Goal: Information Seeking & Learning: Learn about a topic

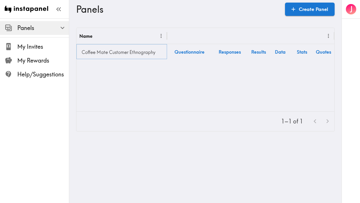
click at [117, 52] on link "Coffee Mate Customer Ethnography" at bounding box center [121, 52] width 85 height 12
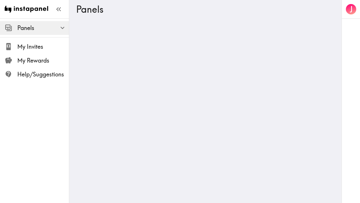
click at [117, 28] on div at bounding box center [205, 28] width 272 height 0
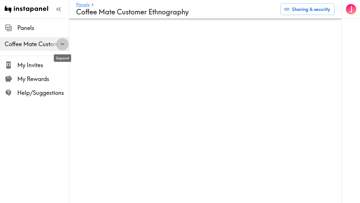
click at [59, 44] on icon "button" at bounding box center [63, 44] width 8 height 8
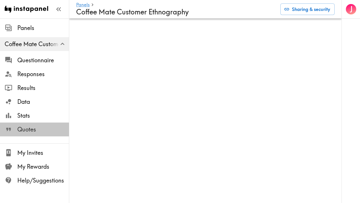
click at [30, 126] on span "Quotes" at bounding box center [43, 129] width 52 height 8
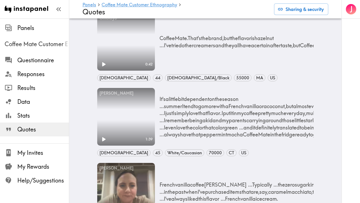
scroll to position [55, 0]
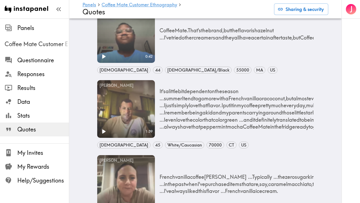
click at [135, 40] on video "Your browser does not support the video tag." at bounding box center [126, 34] width 58 height 58
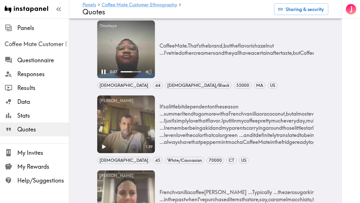
scroll to position [41, 0]
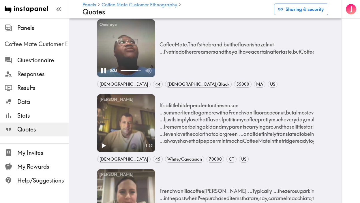
click at [101, 71] on icon "Pause" at bounding box center [103, 70] width 5 height 5
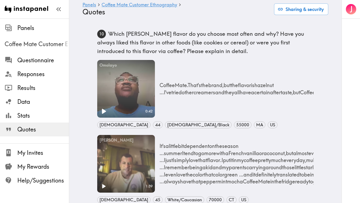
scroll to position [0, 0]
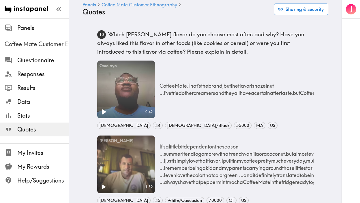
click at [136, 84] on video "Your browser does not support the video tag." at bounding box center [126, 90] width 58 height 58
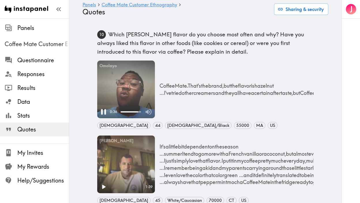
click at [145, 76] on video "Your browser does not support the video tag." at bounding box center [126, 90] width 58 height 58
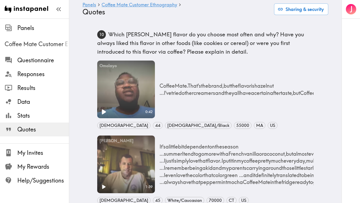
click at [139, 80] on video "Your browser does not support the video tag." at bounding box center [126, 90] width 58 height 58
click at [145, 70] on div "Omolayo" at bounding box center [126, 66] width 58 height 11
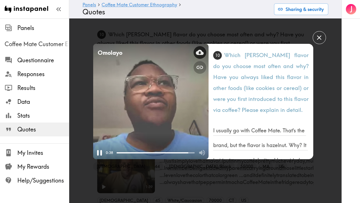
click at [197, 51] on icon at bounding box center [200, 52] width 8 height 8
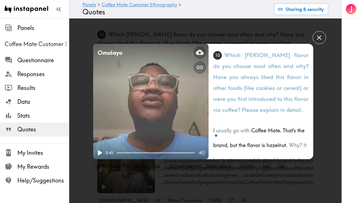
click at [323, 34] on button "button" at bounding box center [318, 37] width 13 height 13
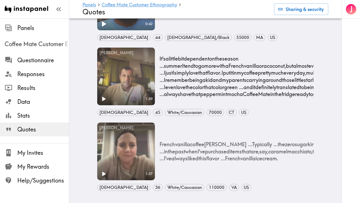
scroll to position [88, 0]
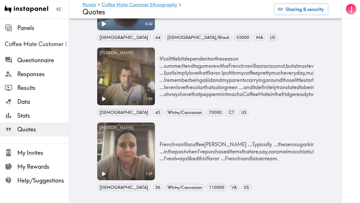
click at [223, 65] on p "It's a little bit dependent on the season ... summer I tend to go more with a F…" at bounding box center [362, 76] width 407 height 43
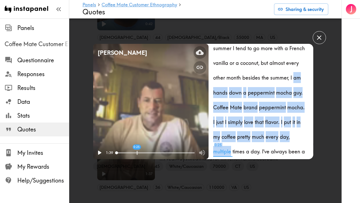
scroll to position [142, 0]
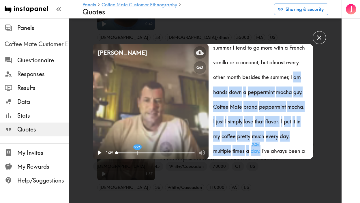
drag, startPoint x: 234, startPoint y: 110, endPoint x: 296, endPoint y: 139, distance: 68.5
copy p "am hands down a peppermint mocha guy. Coffee Mate brand peppermint mocha. I jus…"
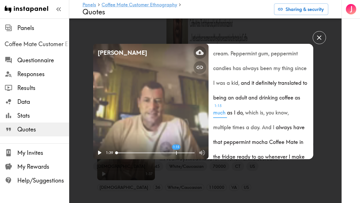
scroll to position [518, 0]
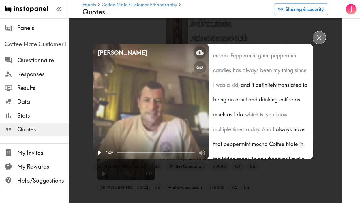
click at [321, 40] on icon "button" at bounding box center [319, 37] width 4 height 4
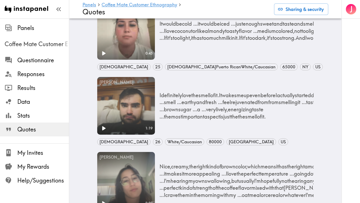
scroll to position [399, 0]
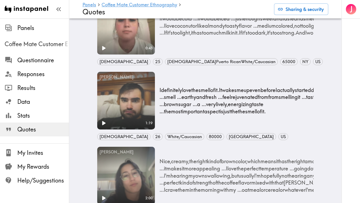
click at [230, 95] on p "I definitely love the smell of it. It wakes me up even before I actually starte…" at bounding box center [251, 100] width 184 height 29
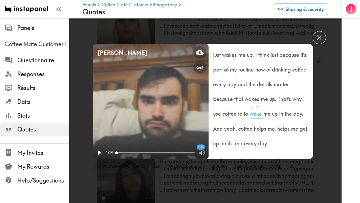
scroll to position [330, 0]
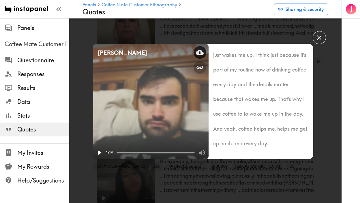
click at [202, 52] on icon at bounding box center [200, 52] width 8 height 5
click at [98, 154] on icon "Play" at bounding box center [100, 152] width 4 height 5
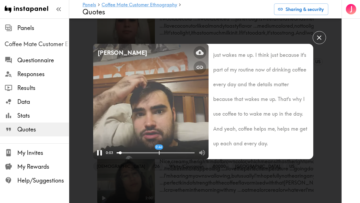
drag, startPoint x: 117, startPoint y: 152, endPoint x: 162, endPoint y: 152, distance: 45.0
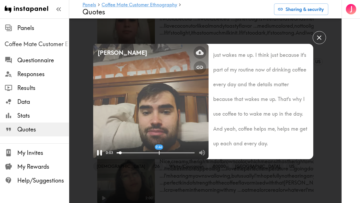
click at [162, 152] on div "0:44" at bounding box center [155, 153] width 78 height 10
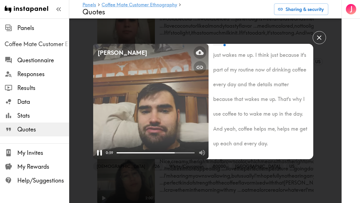
click at [93, 149] on button "Pause" at bounding box center [99, 152] width 15 height 15
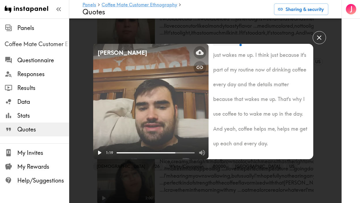
click at [322, 39] on icon "button" at bounding box center [319, 38] width 8 height 8
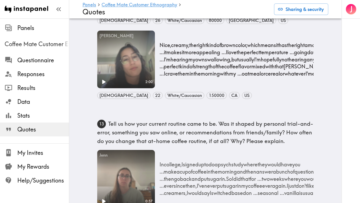
scroll to position [519, 0]
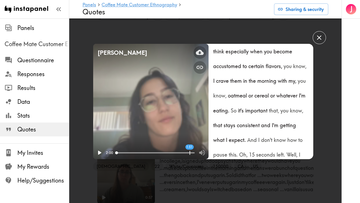
scroll to position [577, 0]
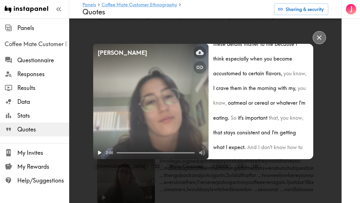
click at [324, 38] on button "button" at bounding box center [318, 37] width 13 height 13
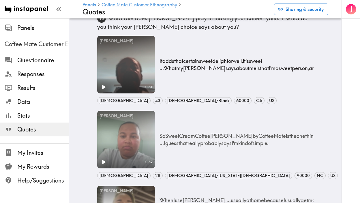
scroll to position [1606, 0]
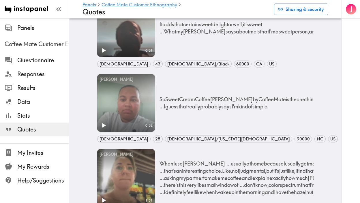
click at [138, 93] on video "Your browser does not support the video tag." at bounding box center [126, 103] width 58 height 58
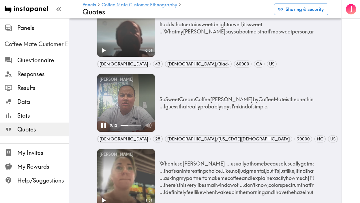
click at [102, 127] on icon "Pause" at bounding box center [103, 124] width 5 height 5
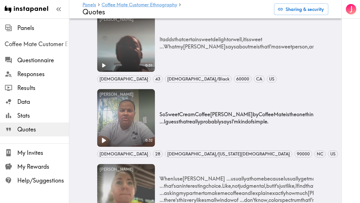
scroll to position [1591, 0]
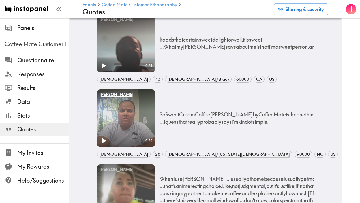
click at [152, 94] on div "[PERSON_NAME]" at bounding box center [126, 94] width 58 height 11
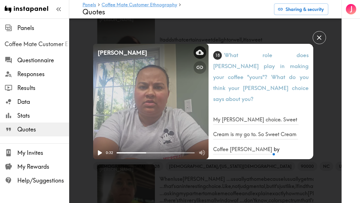
click at [200, 53] on icon at bounding box center [200, 52] width 8 height 8
click at [318, 39] on icon "button" at bounding box center [319, 37] width 4 height 4
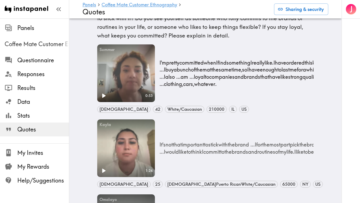
scroll to position [2067, 0]
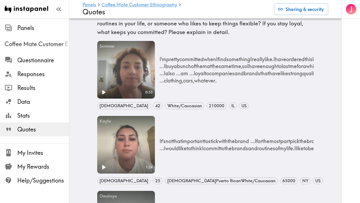
click at [117, 66] on video "Your browser does not support the video tag." at bounding box center [126, 70] width 58 height 58
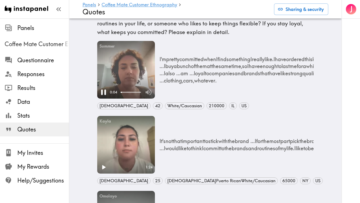
click at [102, 92] on icon "Pause" at bounding box center [103, 91] width 5 height 5
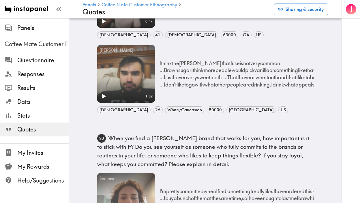
scroll to position [1881, 0]
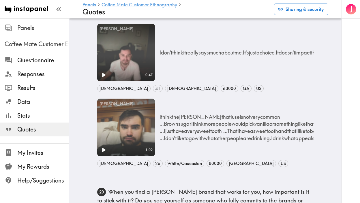
click at [23, 27] on span "Panels" at bounding box center [43, 28] width 52 height 8
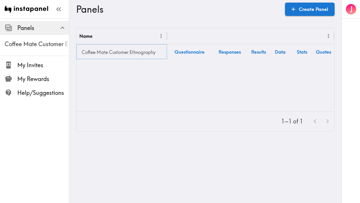
click at [138, 52] on link "Coffee Mate Customer Ethnography" at bounding box center [121, 52] width 85 height 12
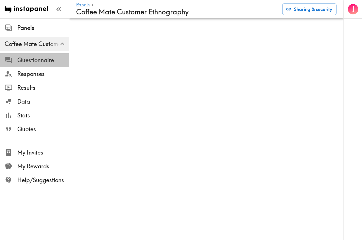
click at [43, 62] on span "Questionnaire" at bounding box center [43, 60] width 52 height 8
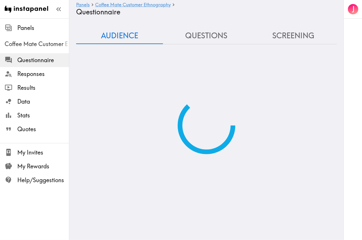
scroll to position [19, 0]
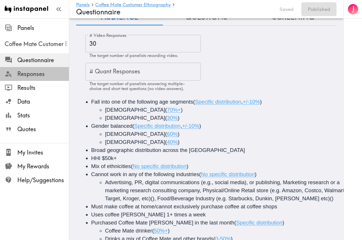
click at [35, 71] on span "Responses" at bounding box center [43, 74] width 52 height 8
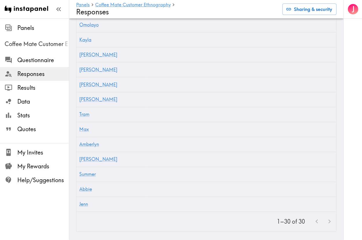
scroll to position [517, 0]
click at [329, 203] on div at bounding box center [322, 222] width 25 height 12
click at [86, 203] on link "Jenn" at bounding box center [83, 205] width 9 height 6
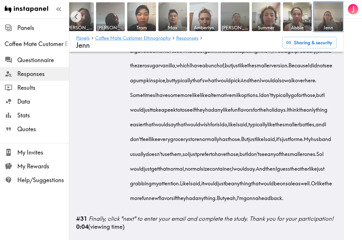
scroll to position [2534, 0]
click at [82, 229] on b "0:04" at bounding box center [82, 226] width 12 height 7
click at [103, 222] on span "Finally, click "next" to enter your email and complete the study. Thank you for…" at bounding box center [210, 218] width 245 height 7
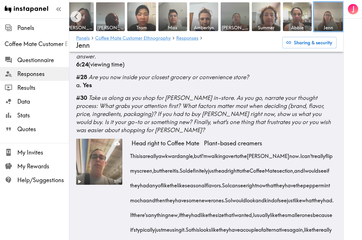
scroll to position [2285, 0]
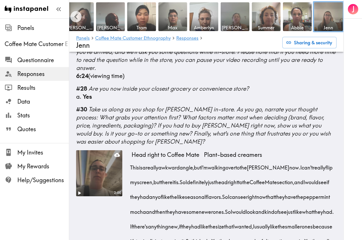
click at [101, 186] on video at bounding box center [99, 173] width 48 height 48
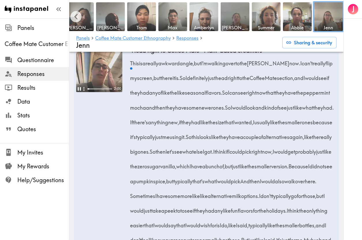
scroll to position [2408, 0]
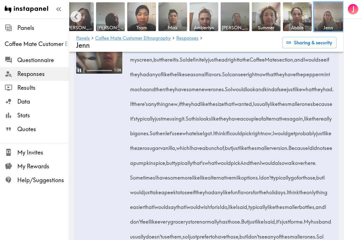
click at [101, 68] on video at bounding box center [99, 51] width 46 height 46
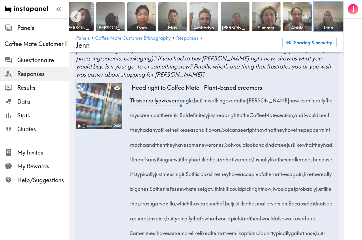
scroll to position [2325, 0]
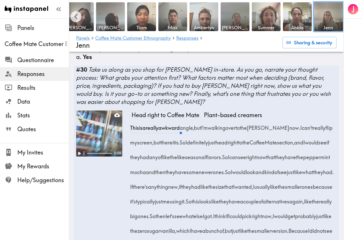
click at [99, 139] on video at bounding box center [99, 134] width 46 height 46
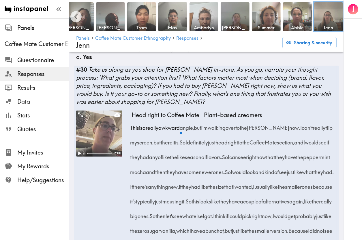
click at [99, 139] on video at bounding box center [99, 134] width 46 height 46
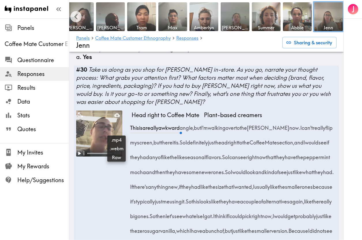
click at [115, 117] on icon at bounding box center [117, 115] width 6 height 4
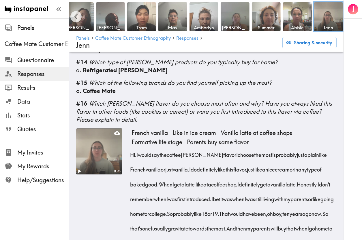
scroll to position [623, 0]
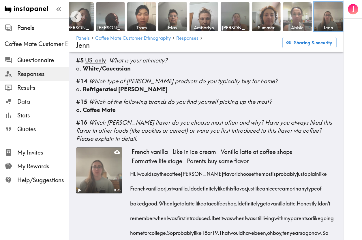
click at [301, 20] on img at bounding box center [297, 17] width 30 height 30
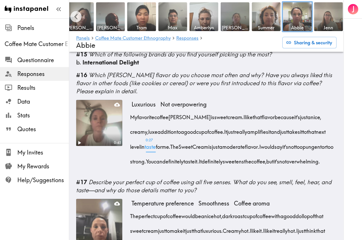
scroll to position [723, 0]
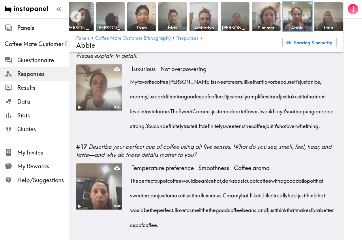
click at [87, 163] on video at bounding box center [99, 187] width 48 height 48
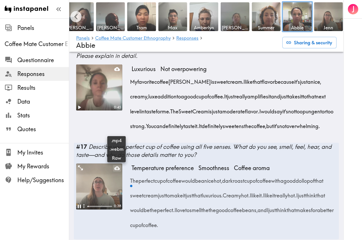
click at [116, 166] on icon at bounding box center [117, 168] width 6 height 4
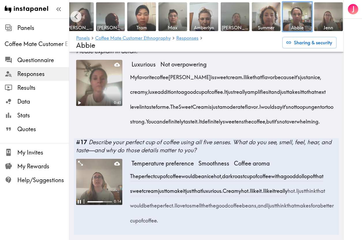
scroll to position [704, 0]
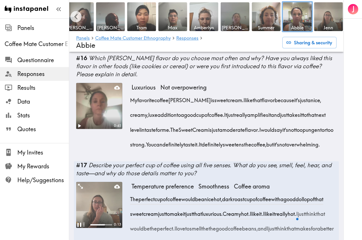
click at [76, 221] on icon "Pause" at bounding box center [79, 224] width 7 height 7
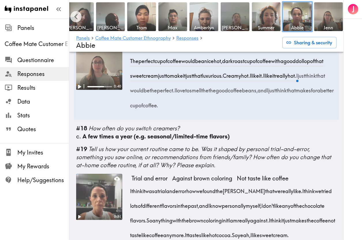
scroll to position [856, 0]
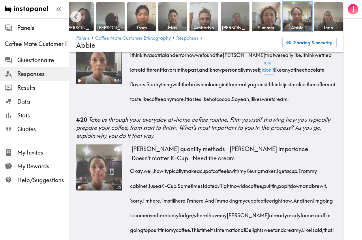
scroll to position [994, 0]
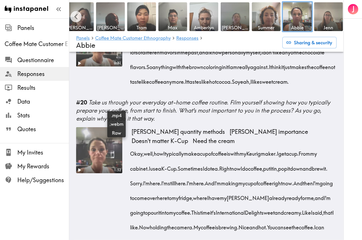
click at [115, 129] on icon at bounding box center [117, 132] width 6 height 6
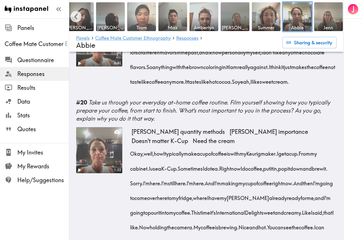
click at [144, 18] on img at bounding box center [142, 17] width 30 height 30
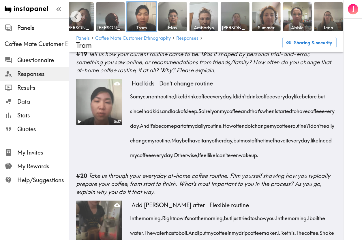
click at [103, 200] on video at bounding box center [99, 224] width 48 height 48
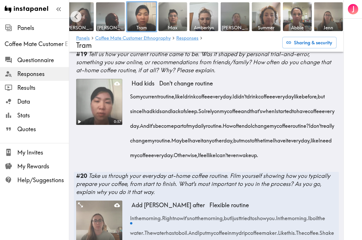
scroll to position [1055, 0]
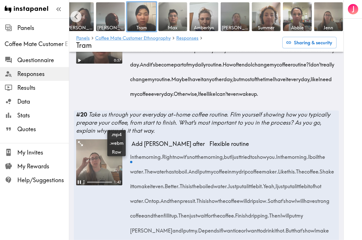
click at [117, 142] on icon at bounding box center [117, 144] width 6 height 4
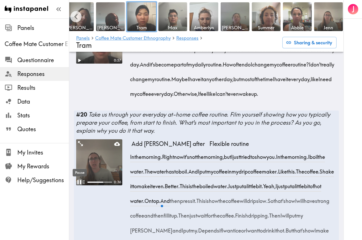
click at [78, 180] on icon "Pause" at bounding box center [79, 182] width 4 height 4
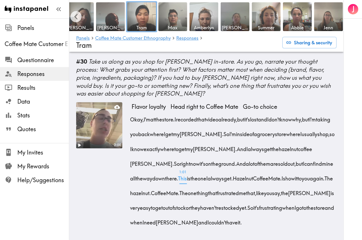
scroll to position [1751, 0]
click at [204, 18] on img at bounding box center [204, 17] width 30 height 30
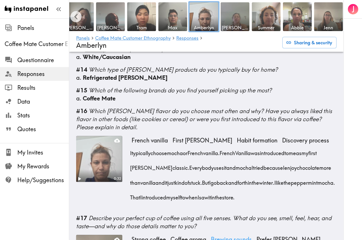
scroll to position [570, 0]
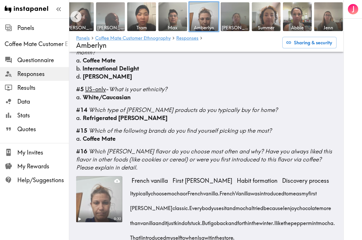
click at [112, 19] on img at bounding box center [110, 17] width 30 height 30
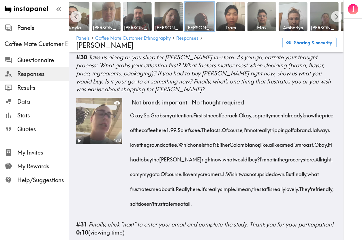
scroll to position [0, 571]
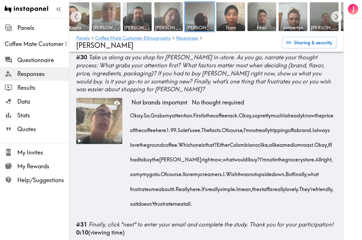
click at [159, 18] on img at bounding box center [168, 17] width 30 height 30
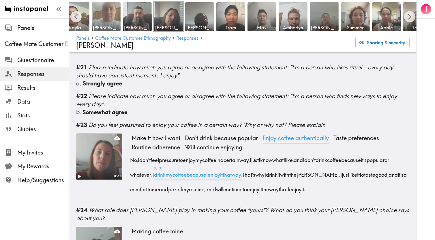
scroll to position [1125, 0]
